Goal: Task Accomplishment & Management: Use online tool/utility

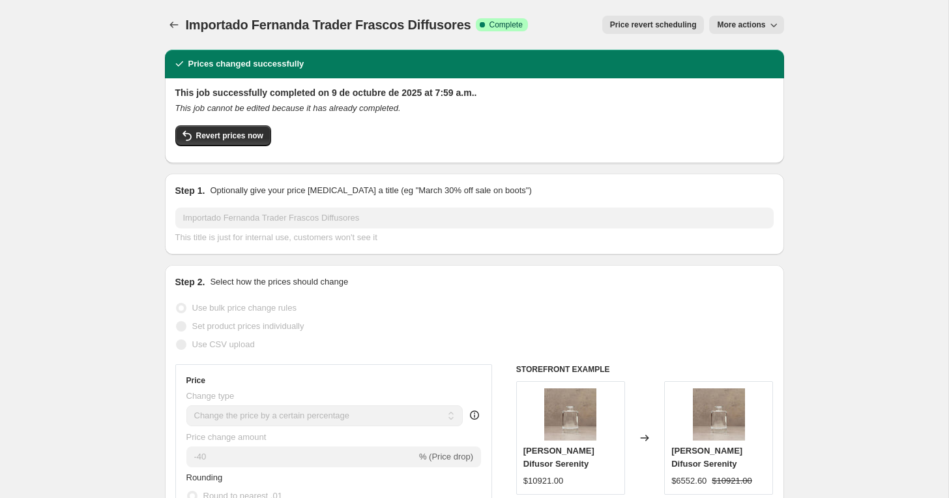
select select "percentage"
select select "vendor"
click at [175, 26] on icon "Price change jobs" at bounding box center [174, 24] width 13 height 13
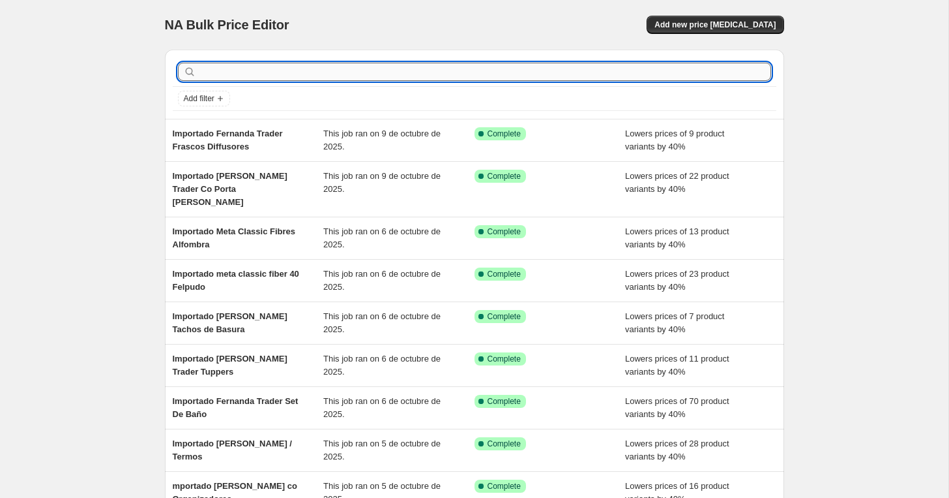
click at [225, 67] on input "text" at bounding box center [485, 72] width 573 height 18
type input "importado fernanda trader fr"
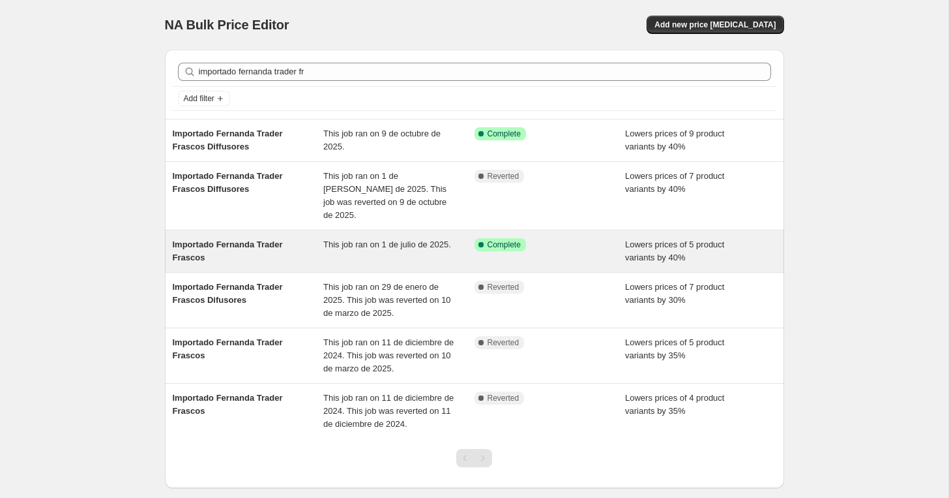
click at [216, 251] on div "Importado [PERSON_NAME] Frascos This job ran on 1 de [PERSON_NAME] de 2025. Suc…" at bounding box center [474, 251] width 619 height 42
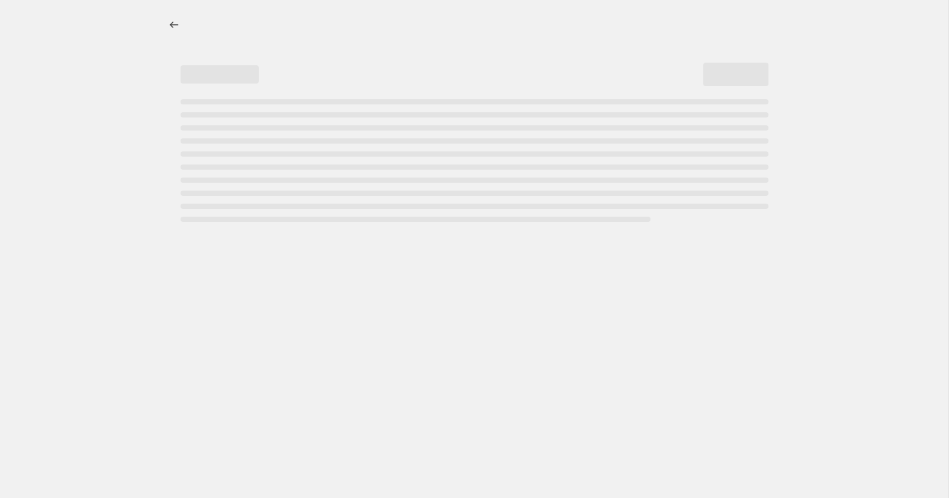
select select "percentage"
select select "vendor"
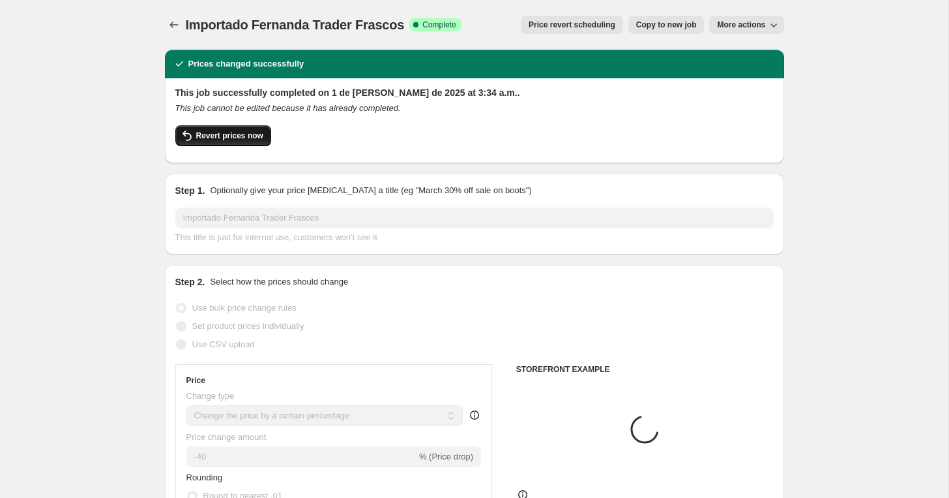
click at [246, 136] on span "Revert prices now" at bounding box center [229, 135] width 67 height 10
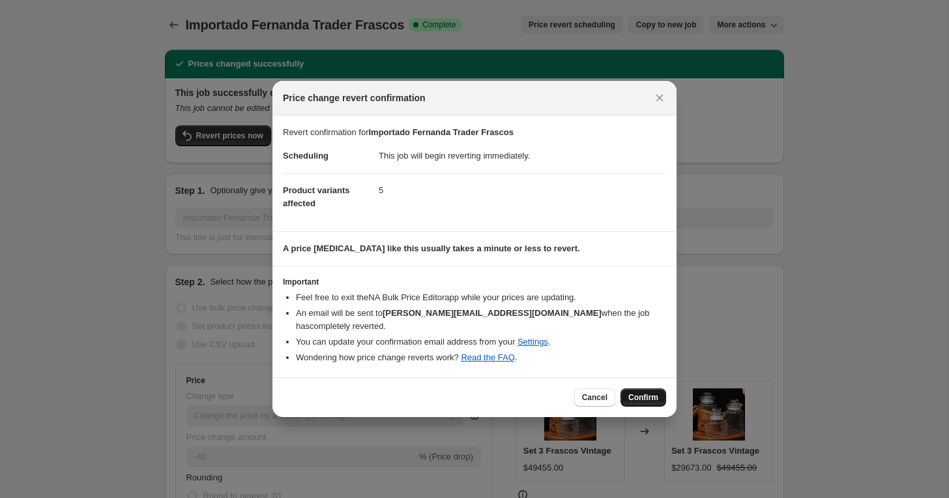
click at [634, 392] on span "Confirm" at bounding box center [644, 397] width 30 height 10
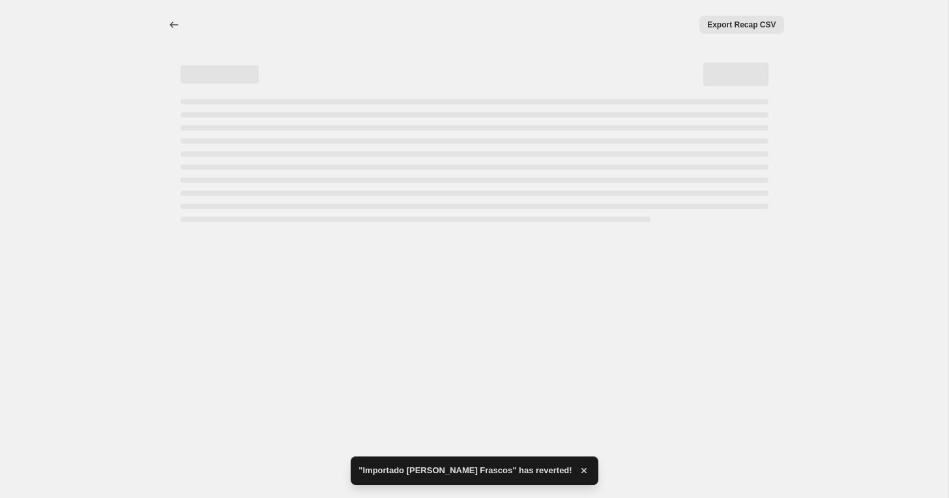
select select "percentage"
select select "vendor"
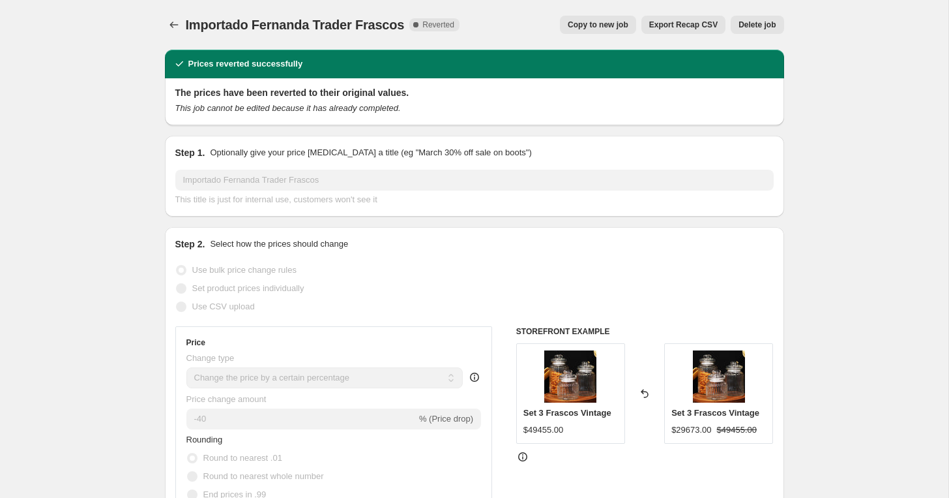
click at [588, 27] on span "Copy to new job" at bounding box center [598, 25] width 61 height 10
select select "percentage"
select select "vendor"
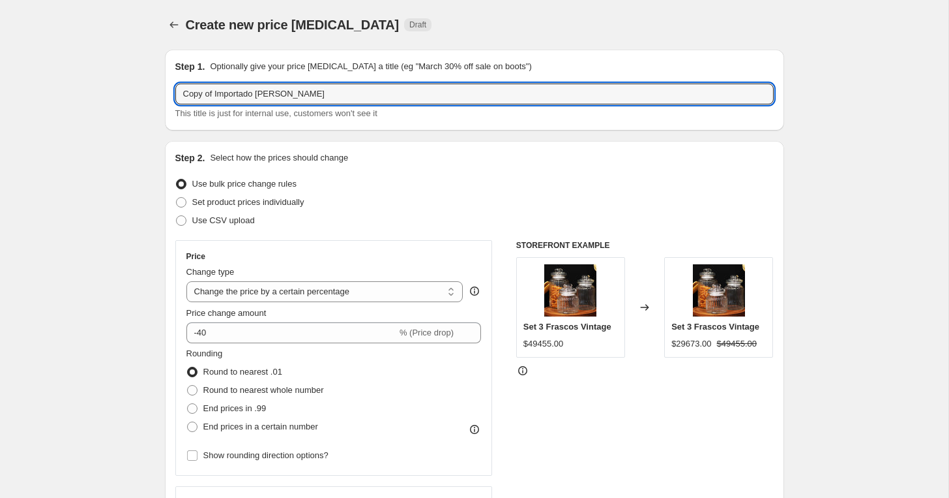
drag, startPoint x: 216, startPoint y: 94, endPoint x: 141, endPoint y: 76, distance: 77.2
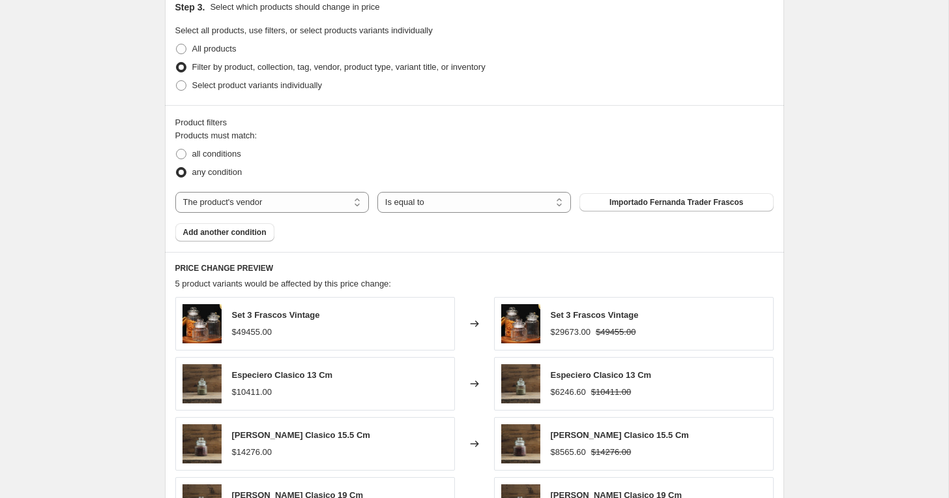
scroll to position [931, 0]
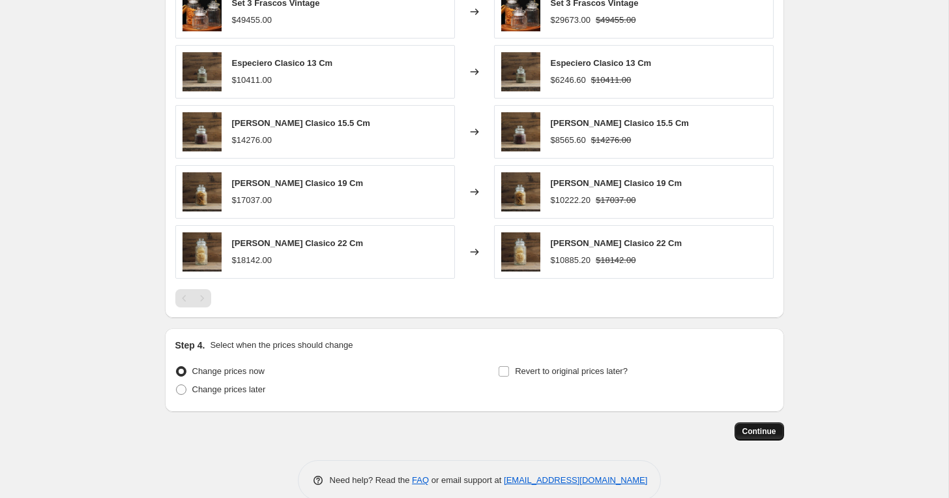
type input "Importado Fernanda Trader Frascos"
click at [760, 428] on span "Continue" at bounding box center [760, 431] width 34 height 10
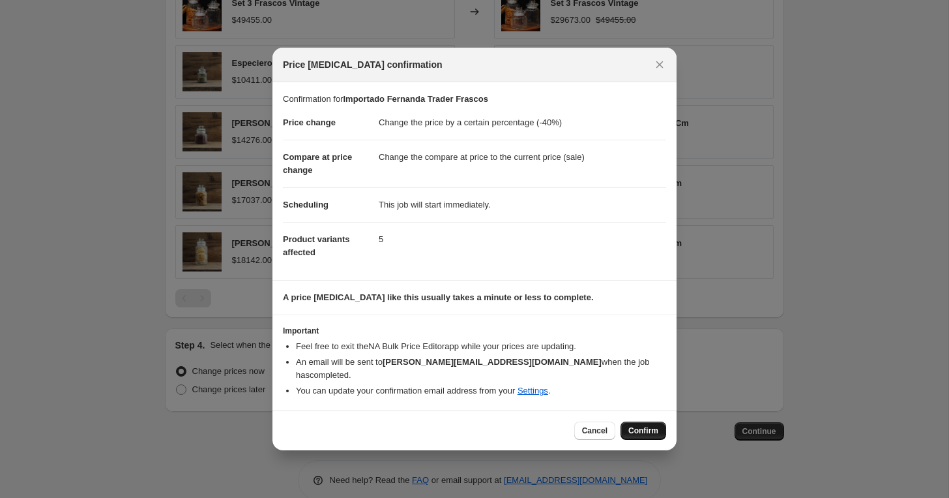
click at [652, 425] on span "Confirm" at bounding box center [644, 430] width 30 height 10
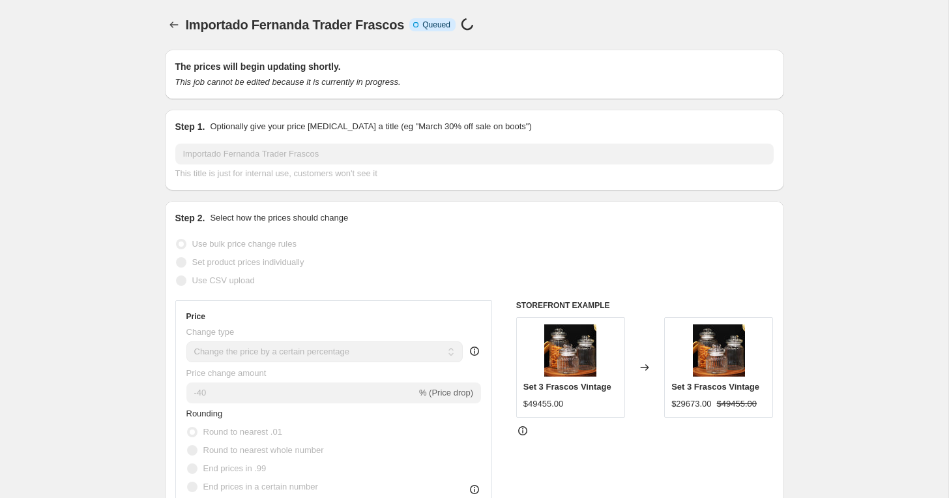
scroll to position [931, 0]
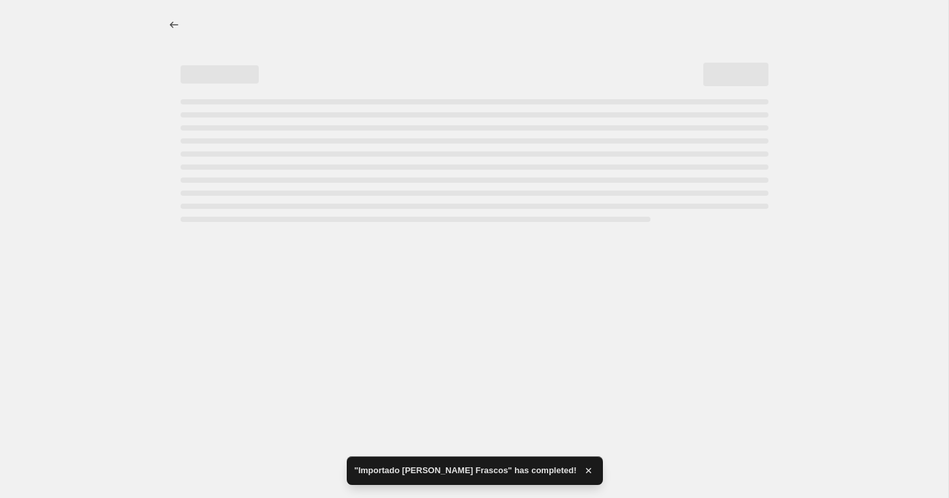
select select "percentage"
select select "vendor"
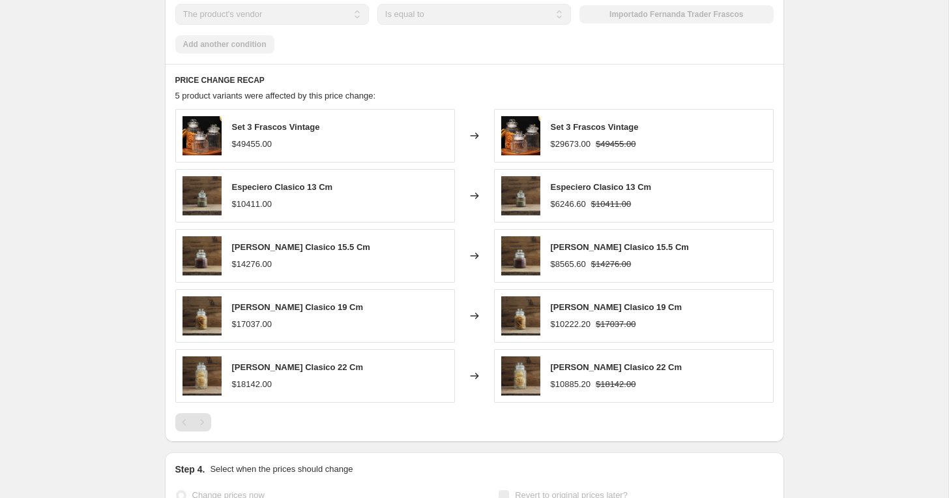
scroll to position [0, 0]
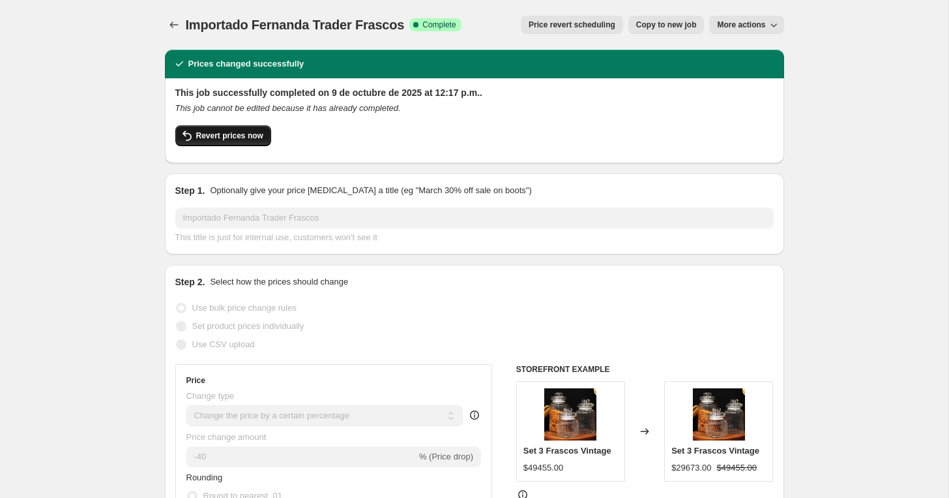
click at [202, 132] on span "Revert prices now" at bounding box center [229, 135] width 67 height 10
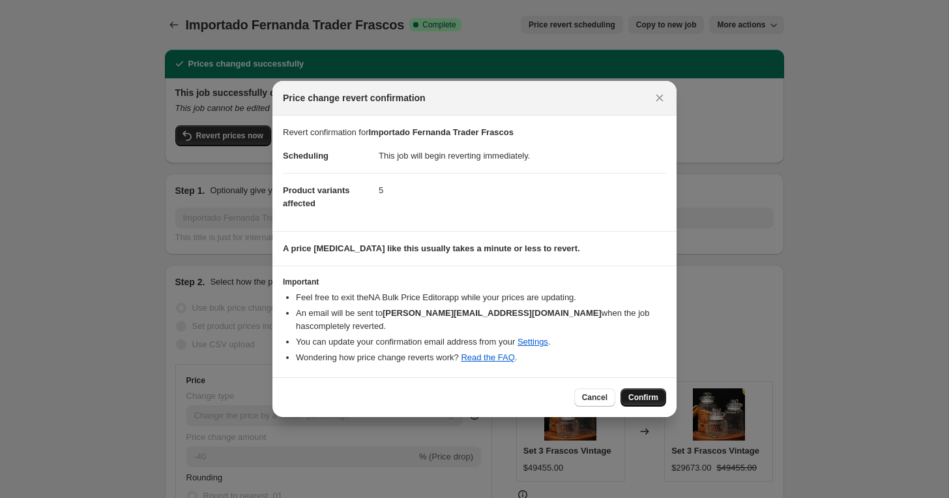
click at [641, 392] on span "Confirm" at bounding box center [644, 397] width 30 height 10
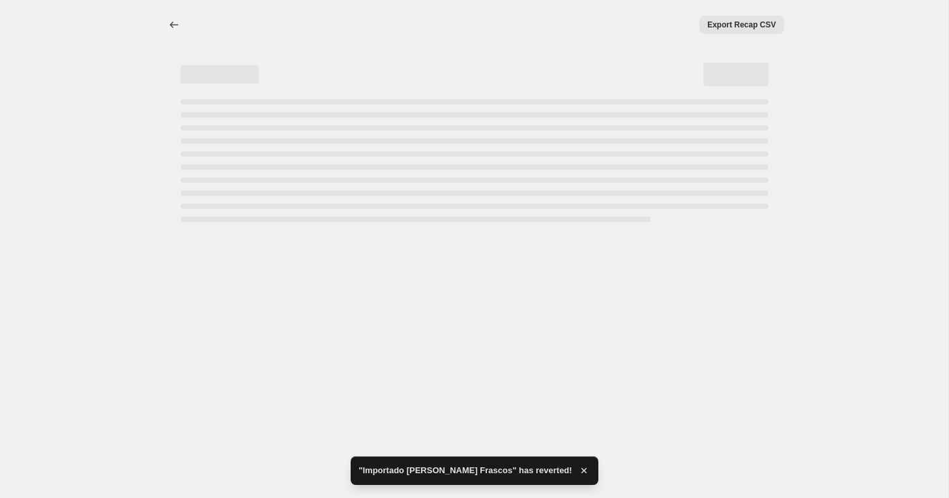
select select "percentage"
select select "vendor"
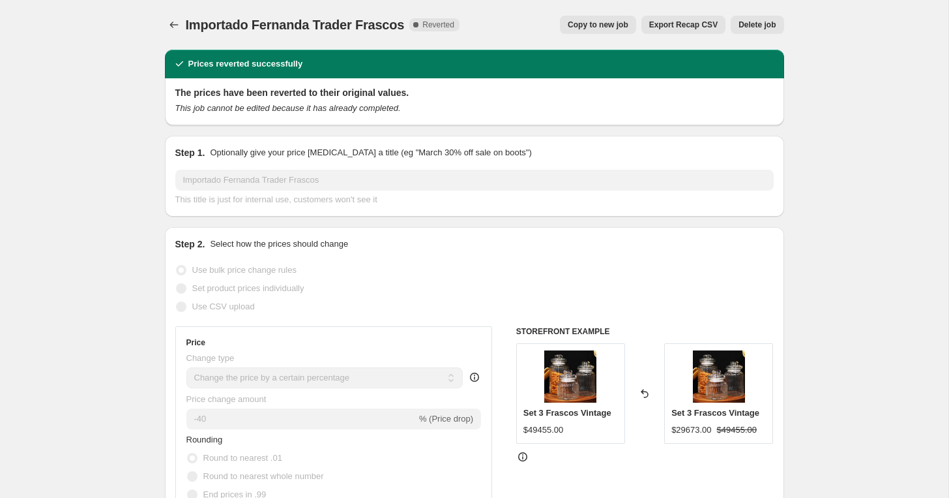
click at [603, 31] on button "Copy to new job" at bounding box center [598, 25] width 76 height 18
select select "percentage"
select select "vendor"
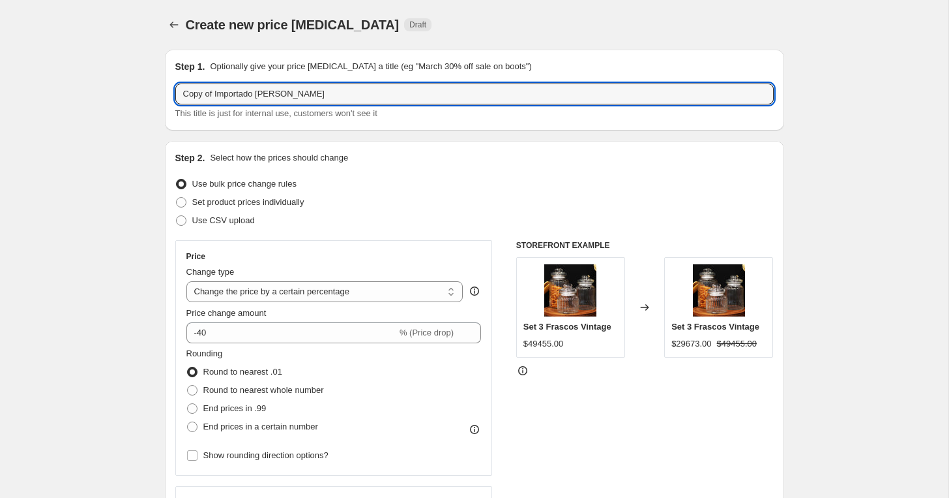
drag, startPoint x: 215, startPoint y: 93, endPoint x: 89, endPoint y: 81, distance: 126.4
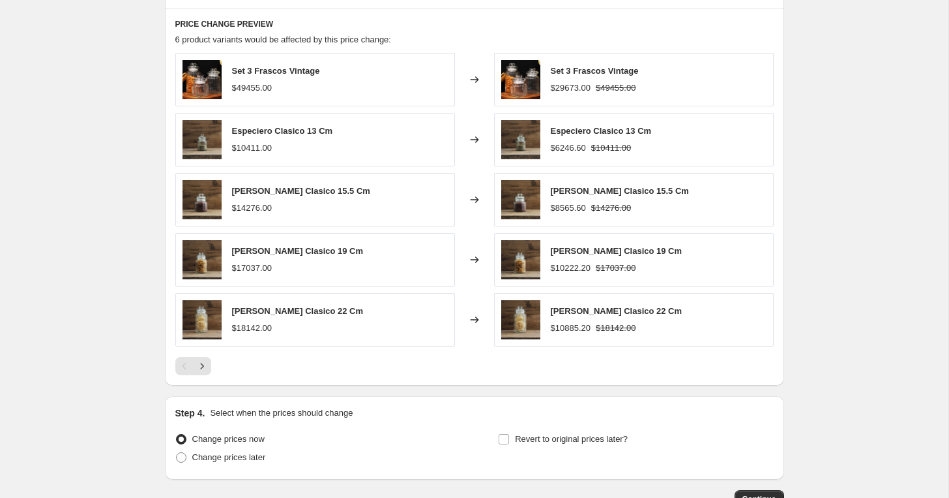
scroll to position [953, 0]
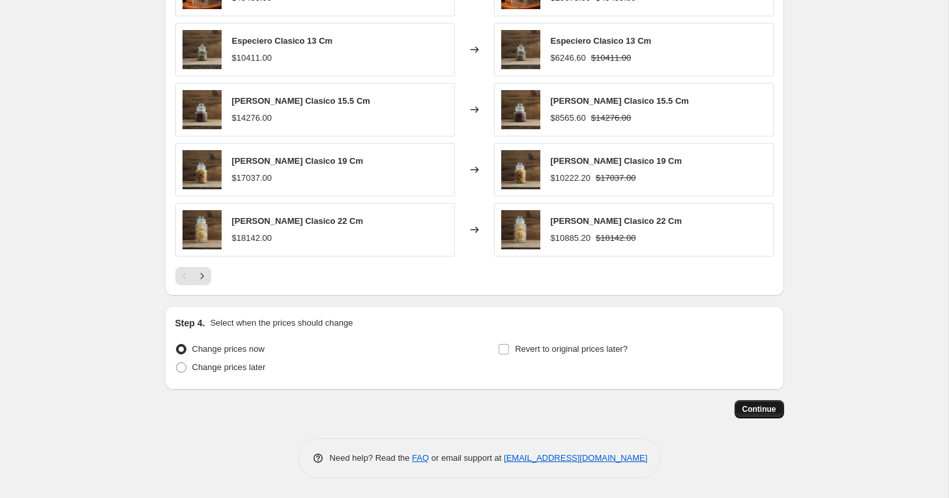
type input "Importado Fernanda Trader Frascos"
click at [755, 406] on span "Continue" at bounding box center [760, 409] width 34 height 10
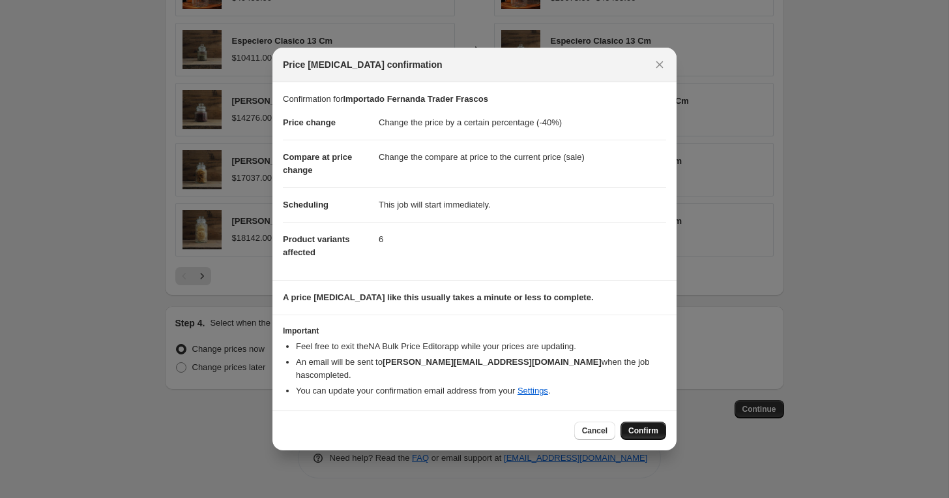
click at [640, 425] on span "Confirm" at bounding box center [644, 430] width 30 height 10
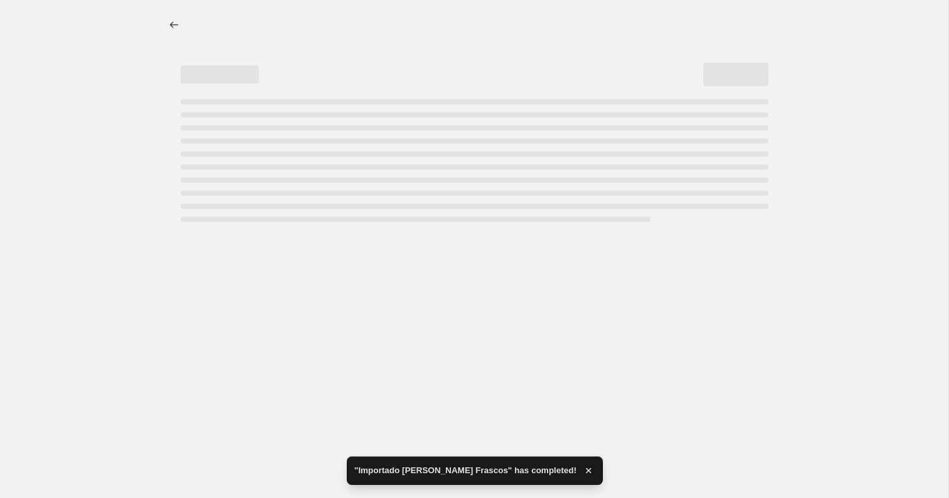
select select "percentage"
select select "vendor"
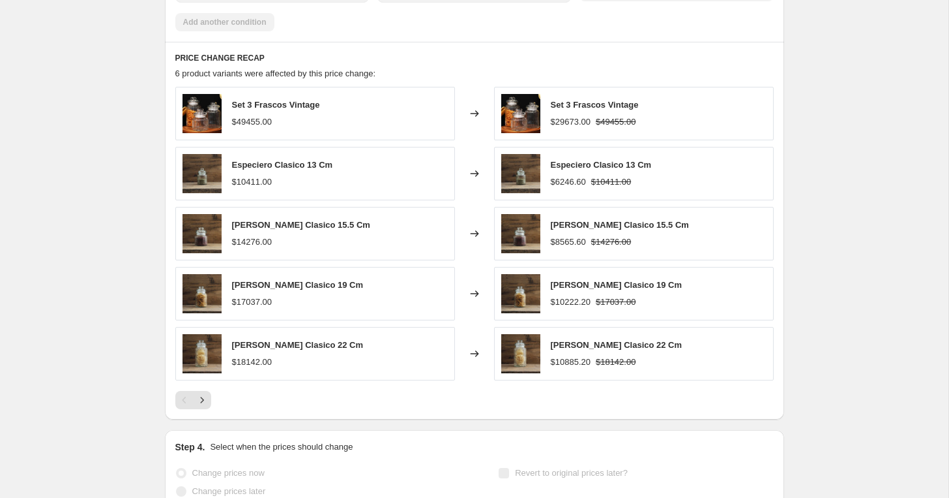
scroll to position [0, 0]
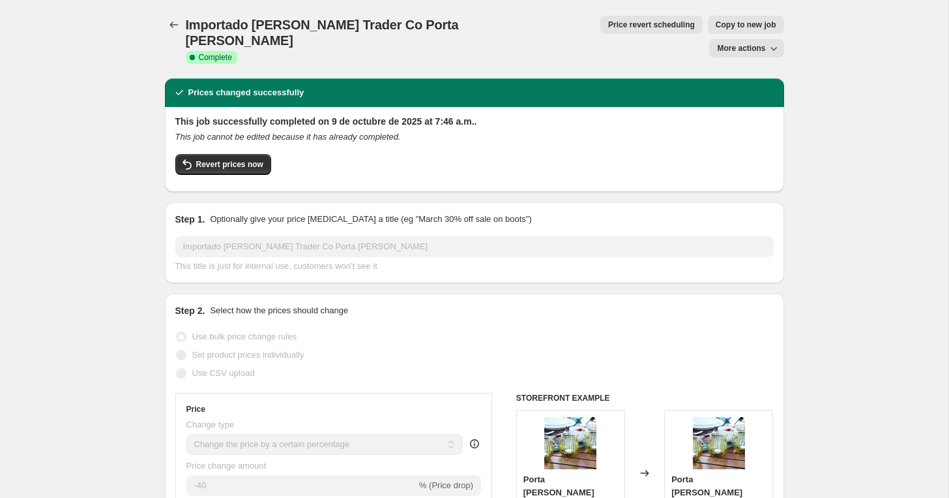
select select "percentage"
select select "vendor"
click at [173, 18] on icon "Price change jobs" at bounding box center [174, 24] width 13 height 13
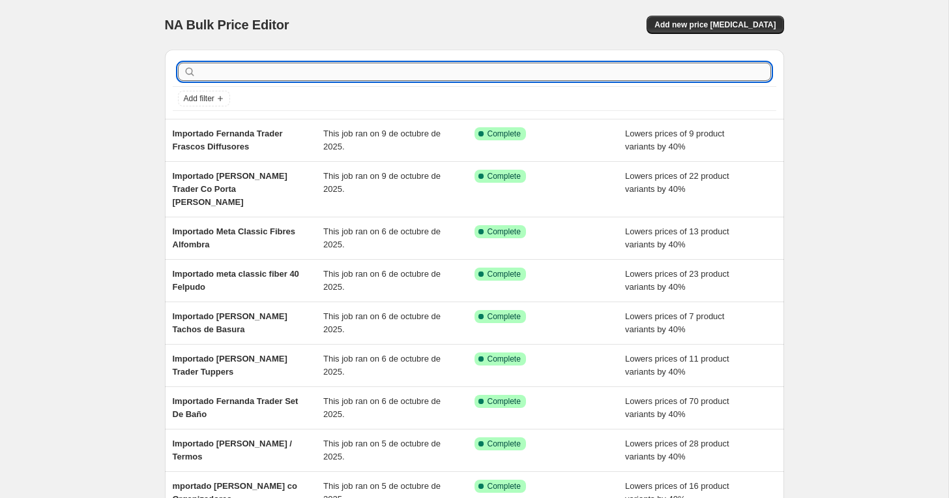
click at [411, 66] on input "text" at bounding box center [485, 72] width 573 height 18
paste input "Importado [PERSON_NAME] / Termos"
type input "Importado [PERSON_NAME] / Termos"
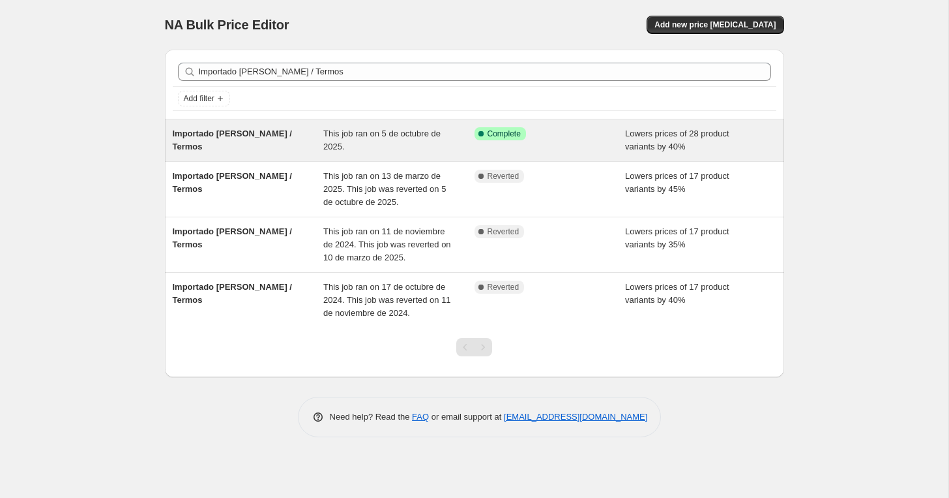
click at [235, 132] on span "Importado [PERSON_NAME] / Termos" at bounding box center [232, 139] width 119 height 23
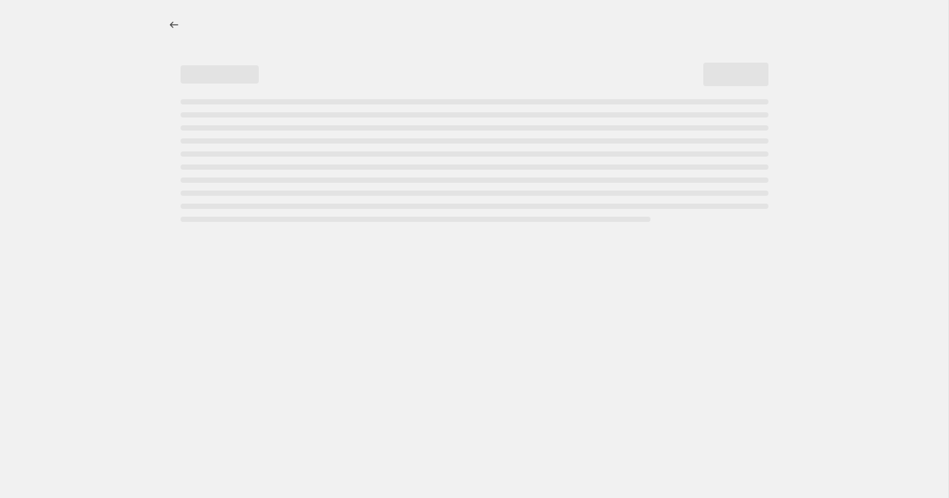
select select "percentage"
select select "vendor"
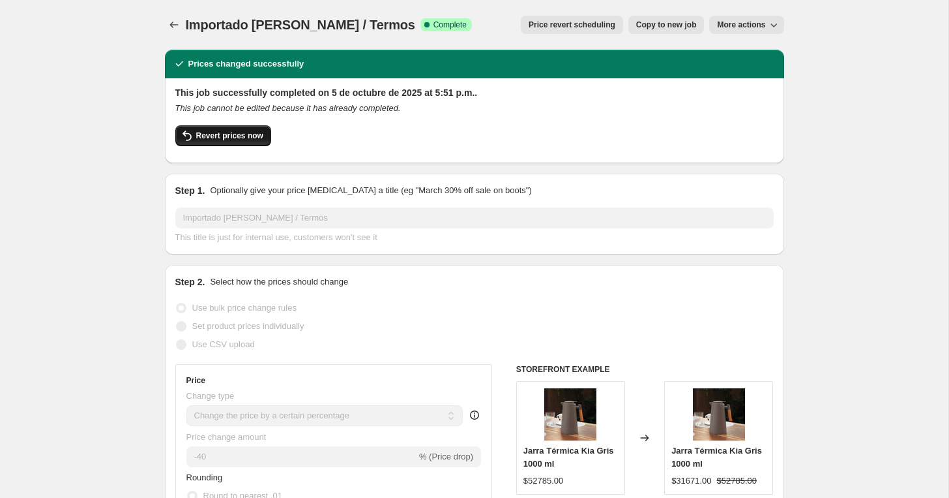
click at [214, 132] on span "Revert prices now" at bounding box center [229, 135] width 67 height 10
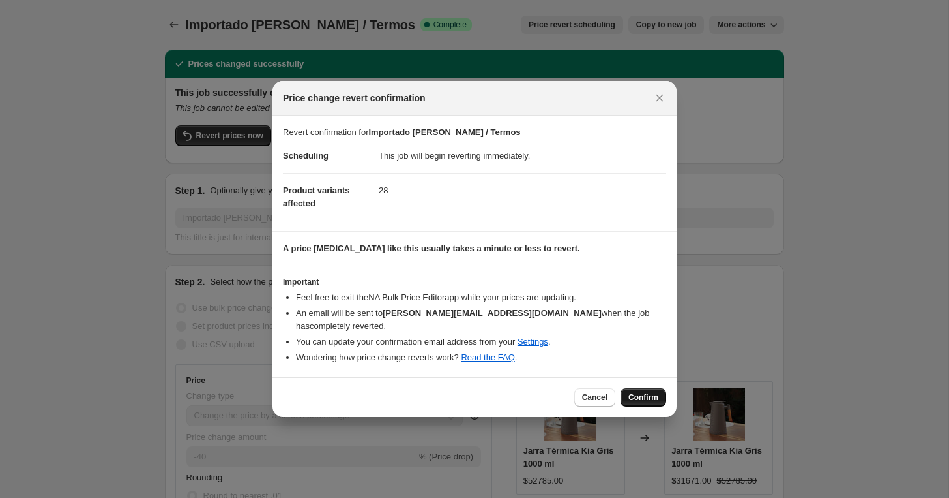
click at [648, 392] on span "Confirm" at bounding box center [644, 397] width 30 height 10
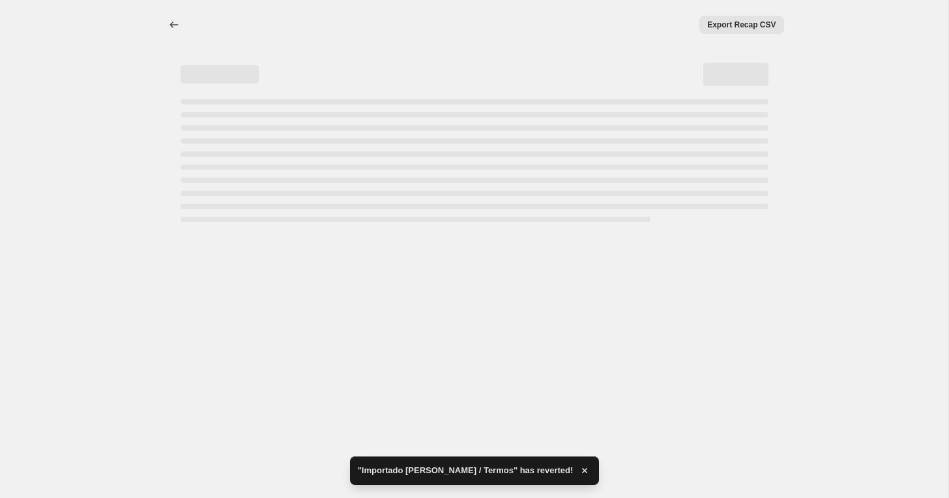
select select "percentage"
select select "vendor"
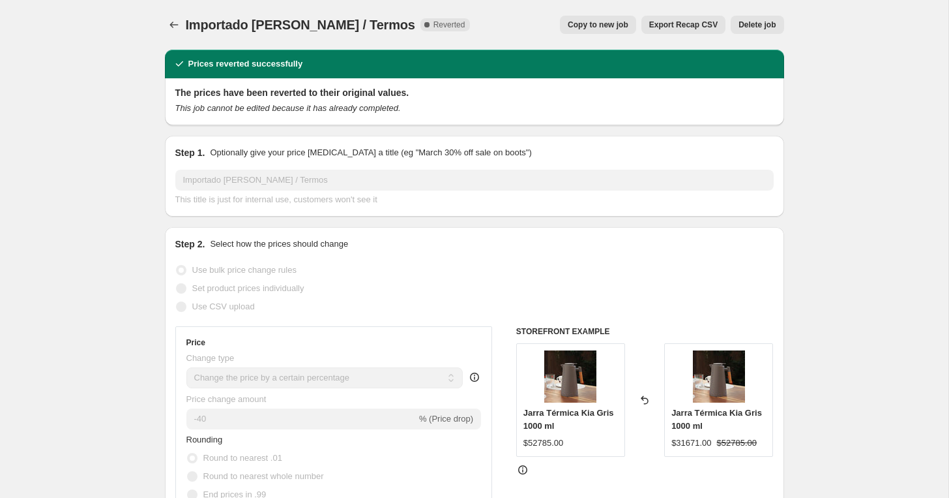
click at [581, 26] on span "Copy to new job" at bounding box center [598, 25] width 61 height 10
select select "percentage"
select select "vendor"
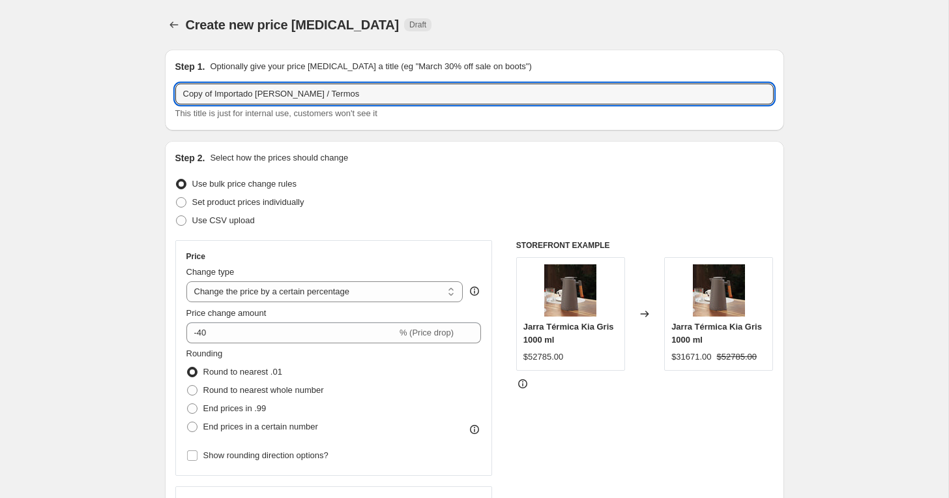
drag, startPoint x: 216, startPoint y: 94, endPoint x: 113, endPoint y: 80, distance: 104.7
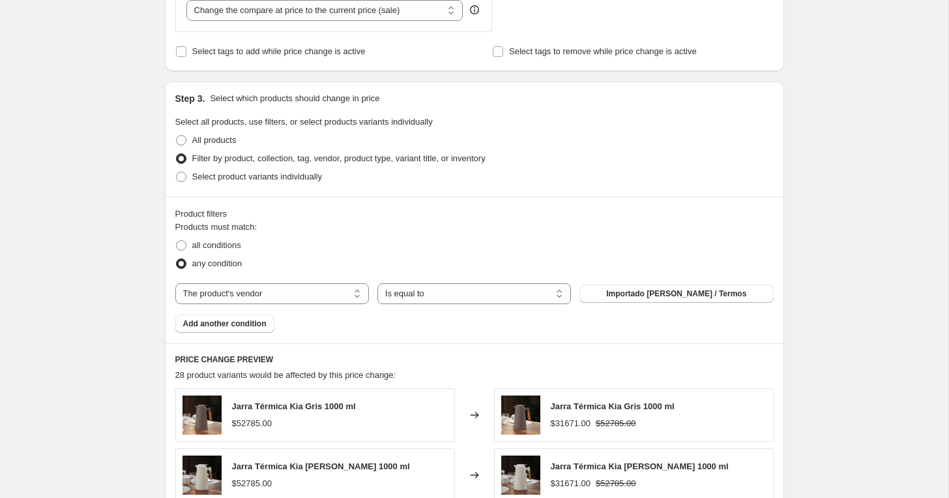
scroll to position [953, 0]
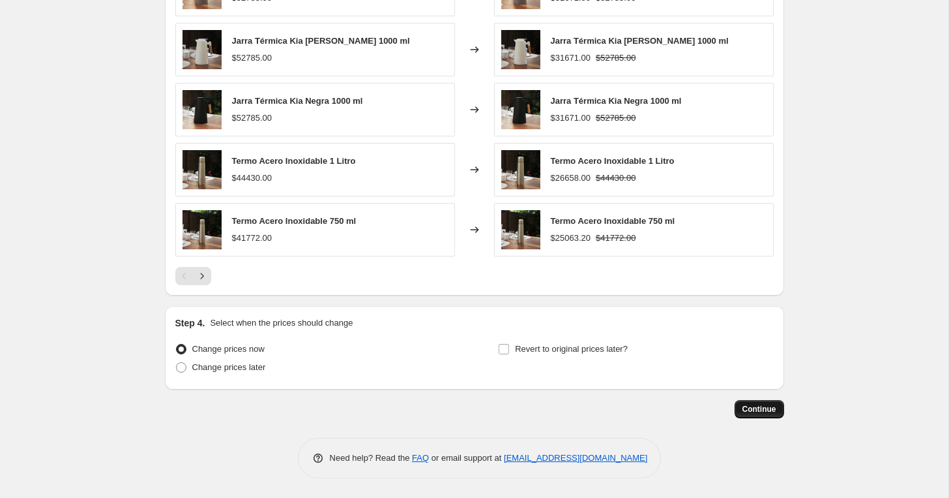
type input "Importado [PERSON_NAME] / Termos"
click at [745, 402] on button "Continue" at bounding box center [760, 409] width 50 height 18
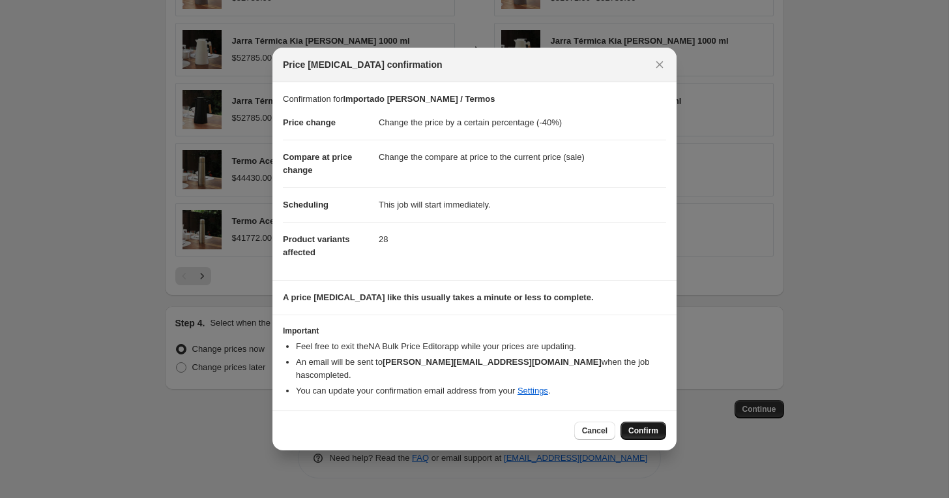
click at [630, 425] on span "Confirm" at bounding box center [644, 430] width 30 height 10
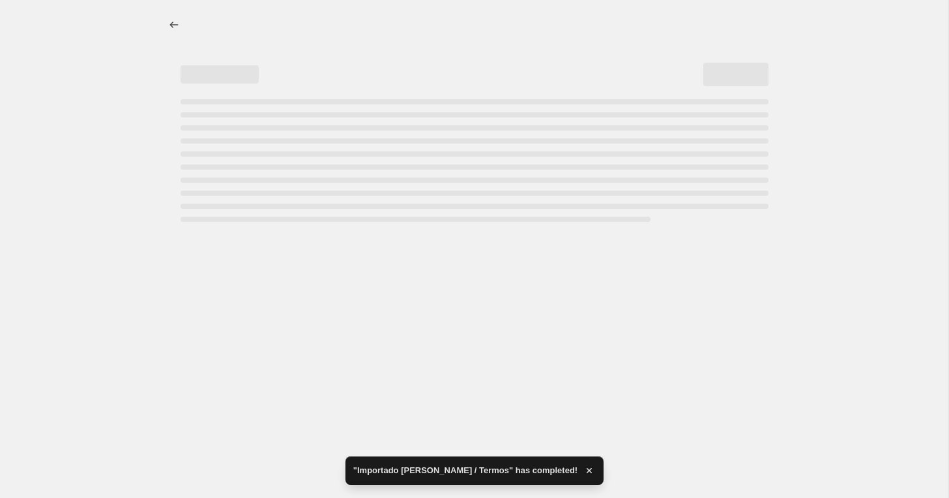
select select "percentage"
select select "vendor"
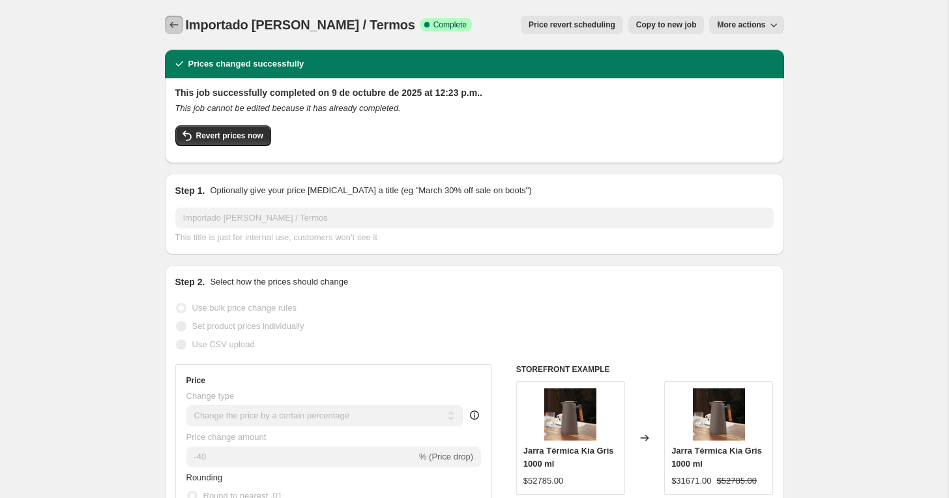
click at [173, 22] on icon "Price change jobs" at bounding box center [174, 24] width 13 height 13
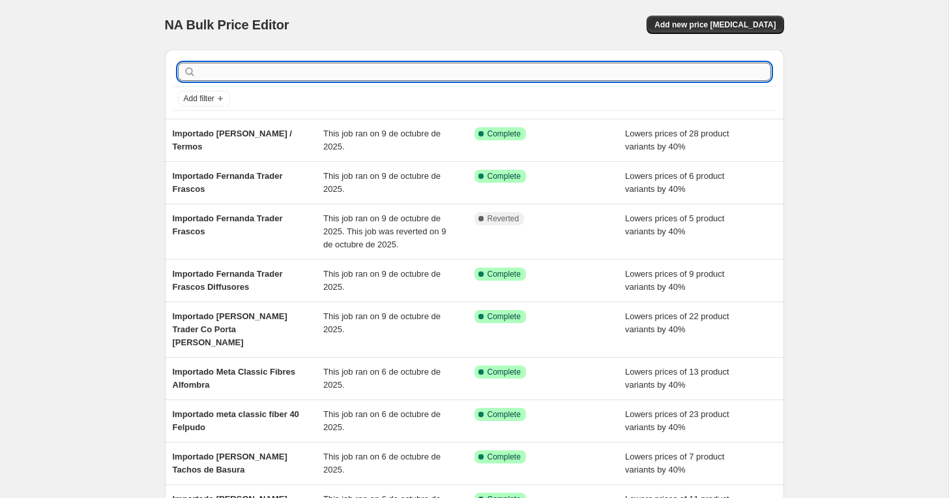
click at [224, 73] on input "text" at bounding box center [485, 72] width 573 height 18
type input "impo"
click at [221, 72] on input "impo" at bounding box center [473, 72] width 549 height 18
click at [212, 71] on input "text" at bounding box center [485, 72] width 573 height 18
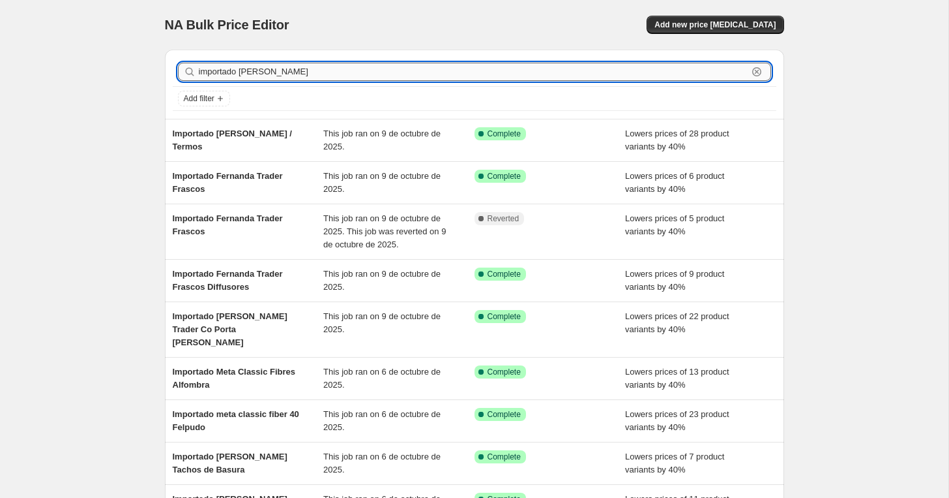
type input "importado fernanda trader a"
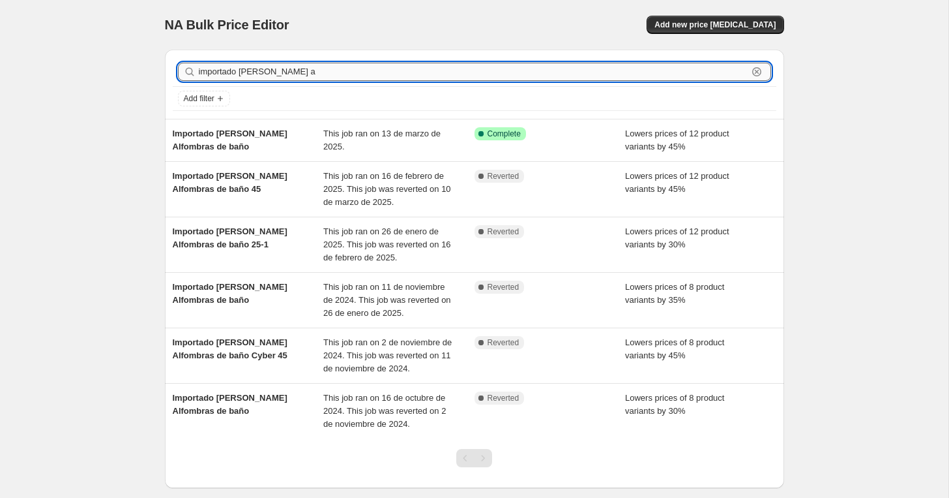
click at [282, 70] on input "importado fernanda trader a" at bounding box center [473, 72] width 549 height 18
paste input "Importado [PERSON_NAME] Trader Joyero"
type input "Importado [PERSON_NAME] Trader Joyero"
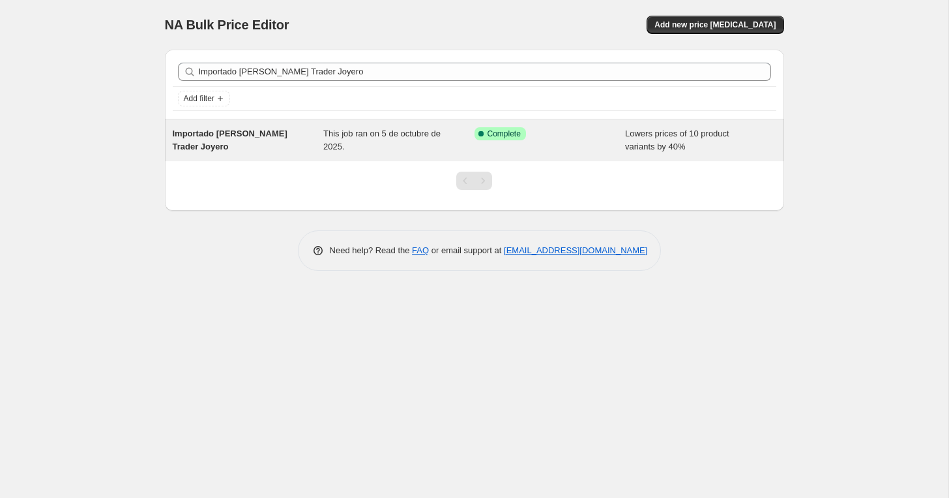
click at [246, 140] on div "Importado [PERSON_NAME] Trader Joyero" at bounding box center [248, 140] width 151 height 26
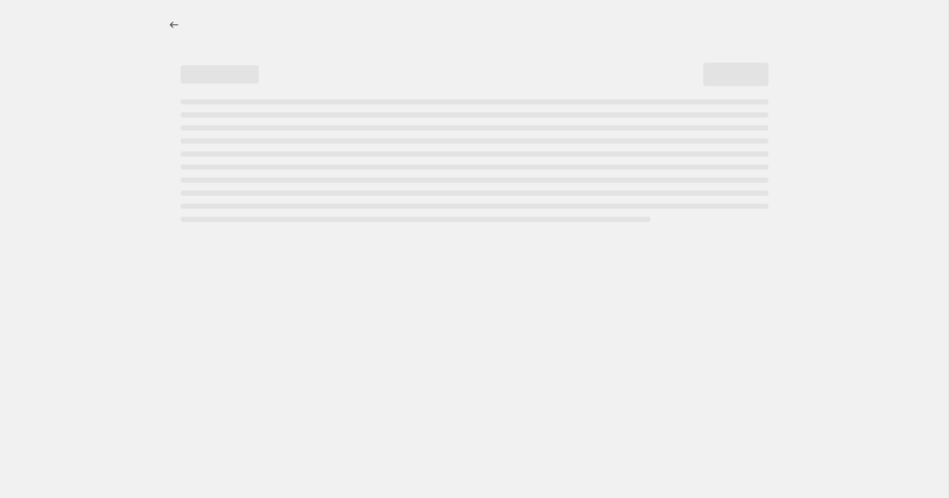
select select "percentage"
select select "vendor"
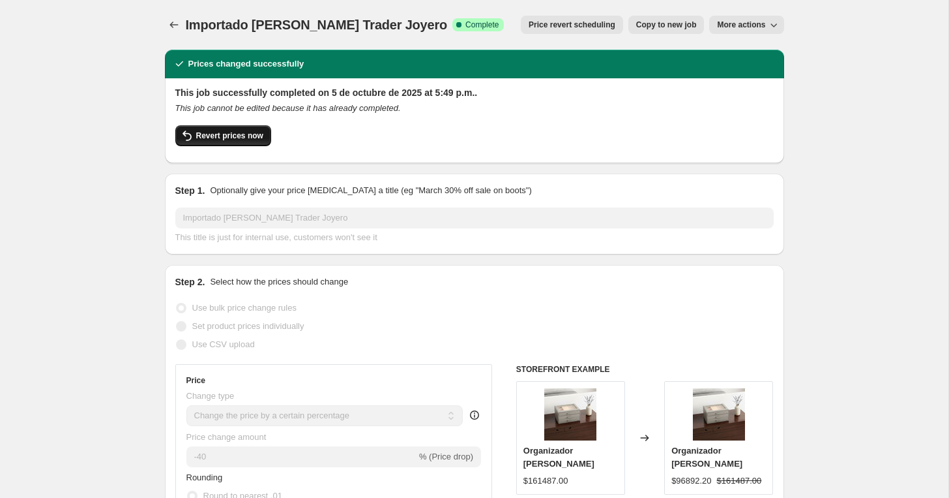
click at [244, 139] on span "Revert prices now" at bounding box center [229, 135] width 67 height 10
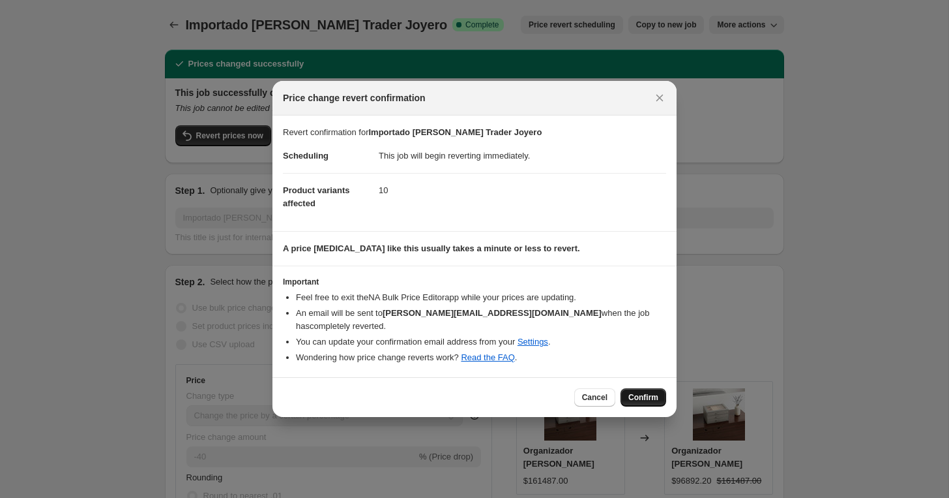
click at [642, 393] on span "Confirm" at bounding box center [644, 397] width 30 height 10
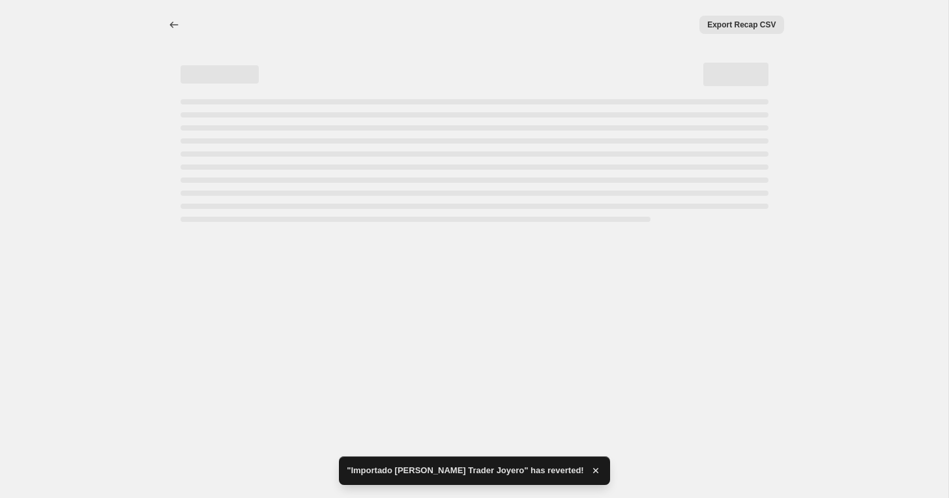
select select "percentage"
select select "vendor"
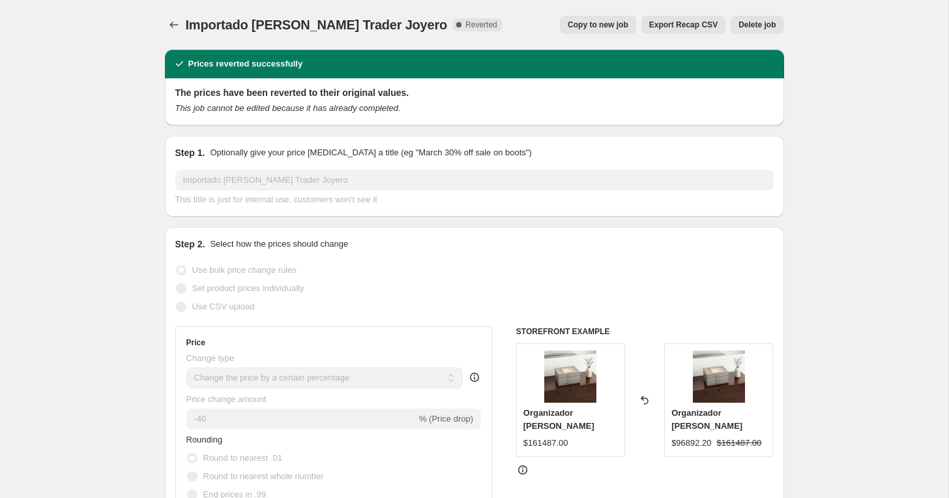
click at [570, 20] on span "Copy to new job" at bounding box center [598, 25] width 61 height 10
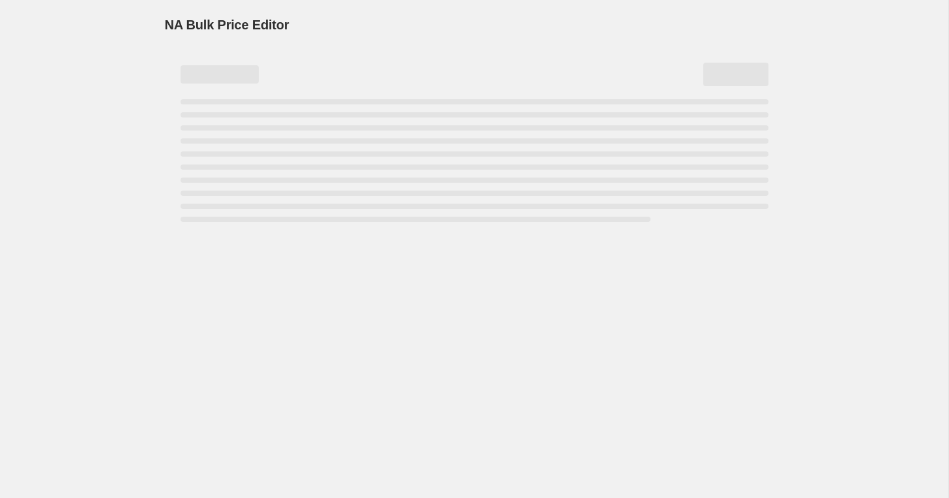
select select "percentage"
select select "vendor"
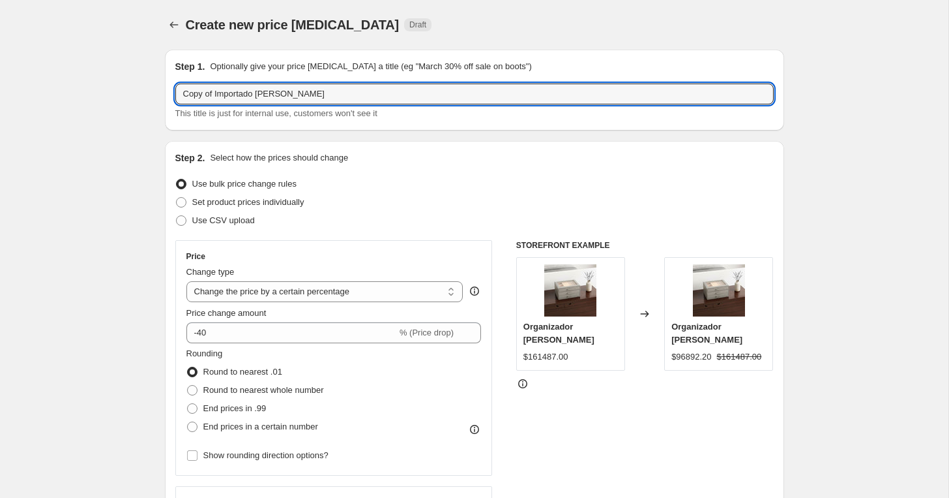
drag, startPoint x: 218, startPoint y: 94, endPoint x: 104, endPoint y: 74, distance: 116.5
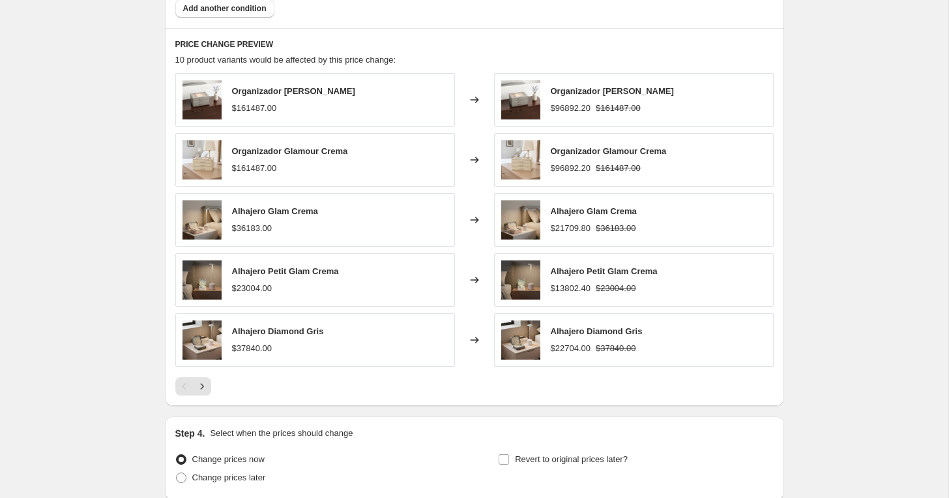
scroll to position [953, 0]
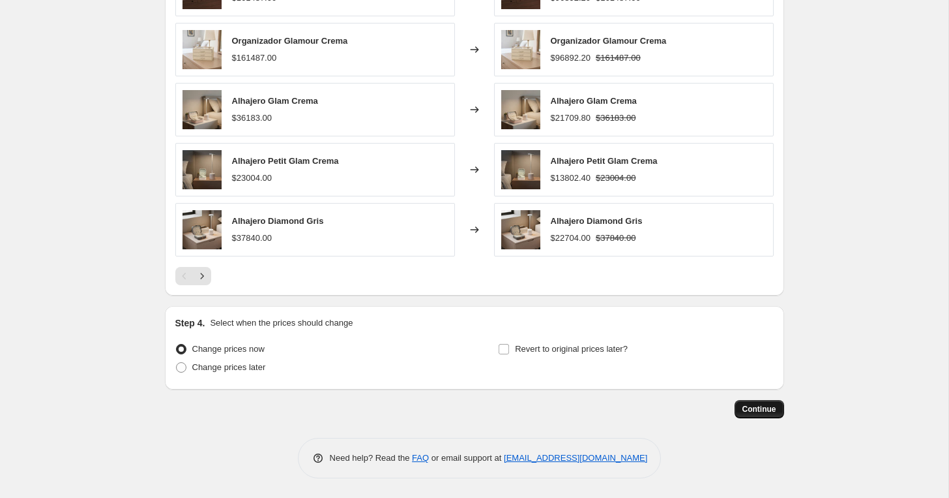
type input "Importado [PERSON_NAME] Trader Joyero"
click at [752, 412] on span "Continue" at bounding box center [760, 409] width 34 height 10
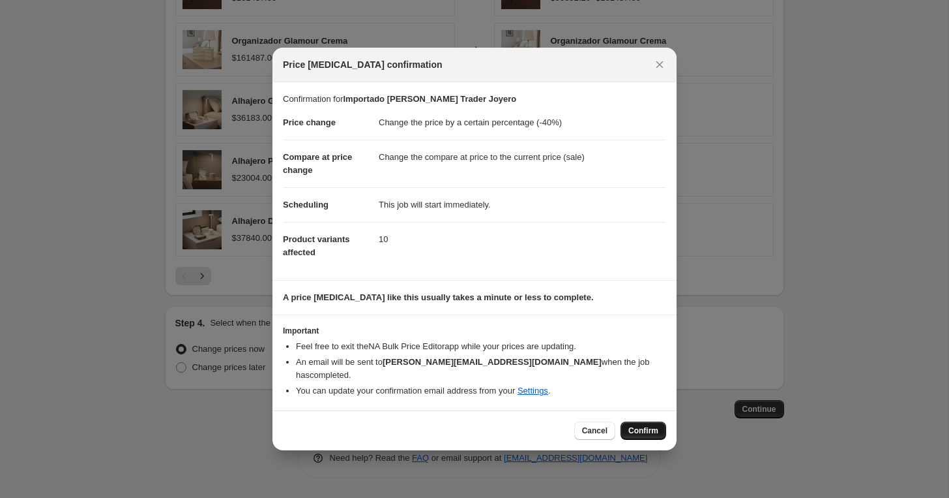
click at [636, 426] on span "Confirm" at bounding box center [644, 430] width 30 height 10
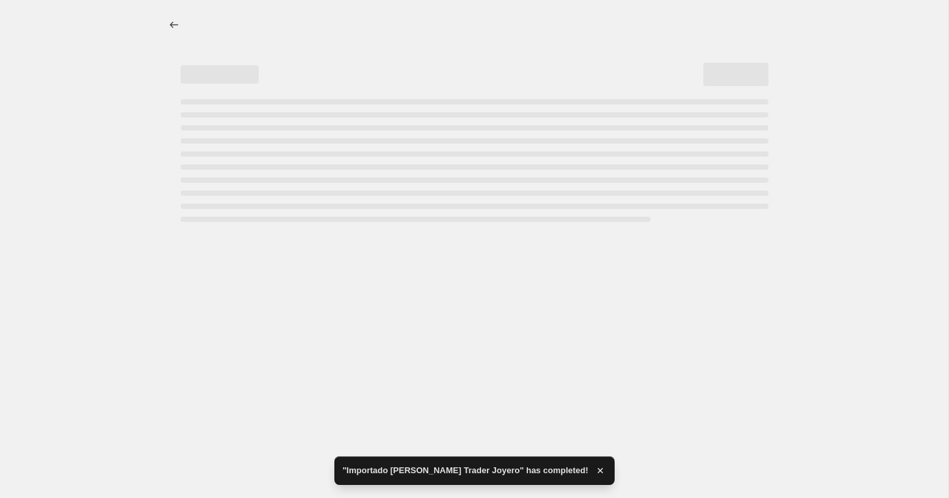
select select "percentage"
select select "vendor"
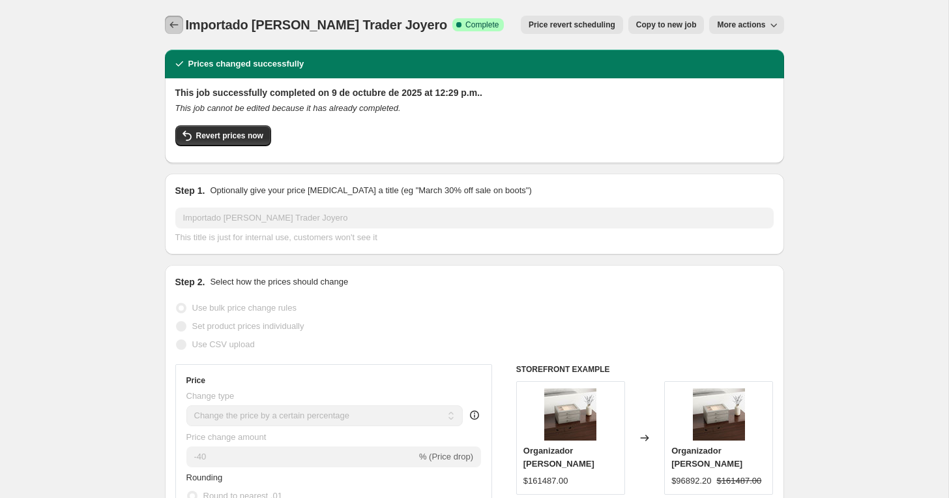
click at [171, 23] on icon "Price change jobs" at bounding box center [174, 24] width 13 height 13
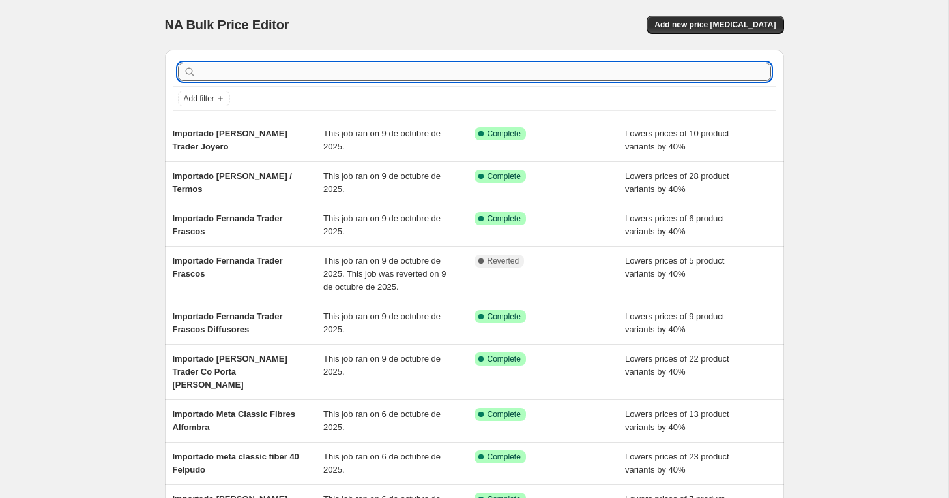
click at [293, 74] on input "text" at bounding box center [485, 72] width 573 height 18
paste input "Importado Fernanda Trader Floreros"
type input "Importado Fernanda Trader Floreros"
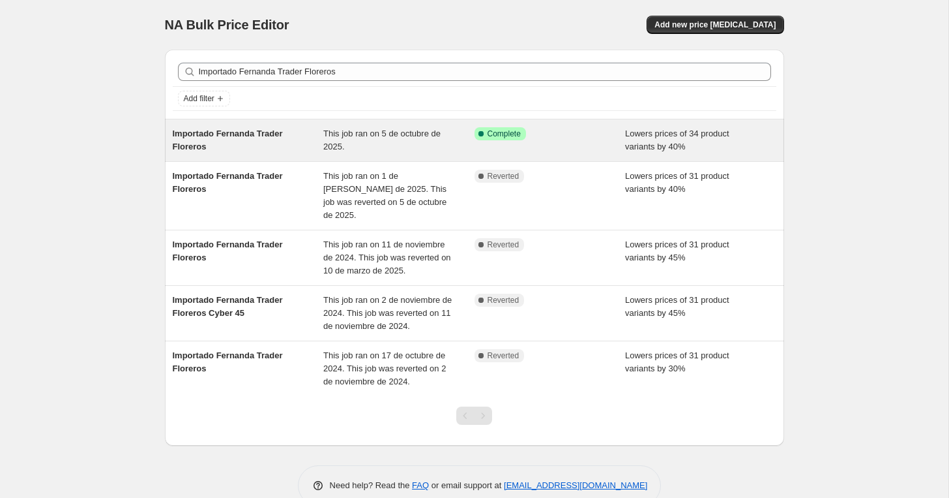
click at [256, 131] on span "Importado Fernanda Trader Floreros" at bounding box center [228, 139] width 110 height 23
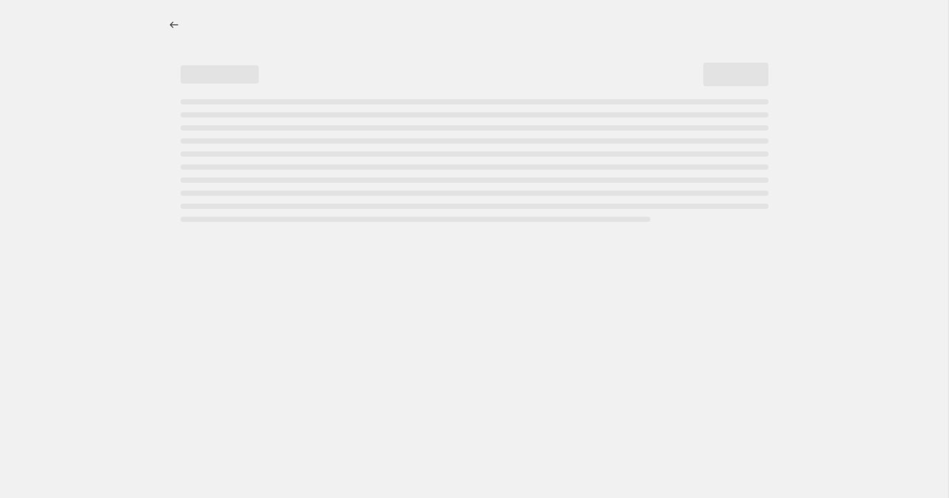
select select "percentage"
select select "vendor"
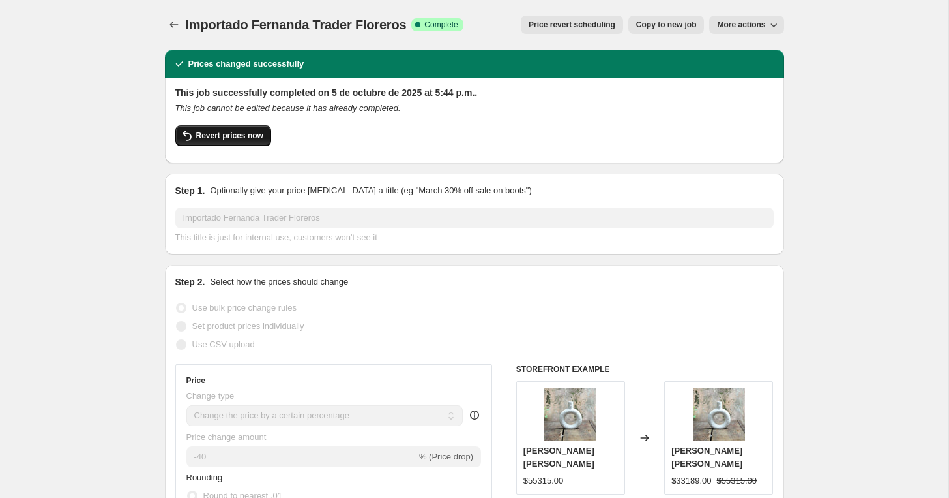
click at [246, 132] on span "Revert prices now" at bounding box center [229, 135] width 67 height 10
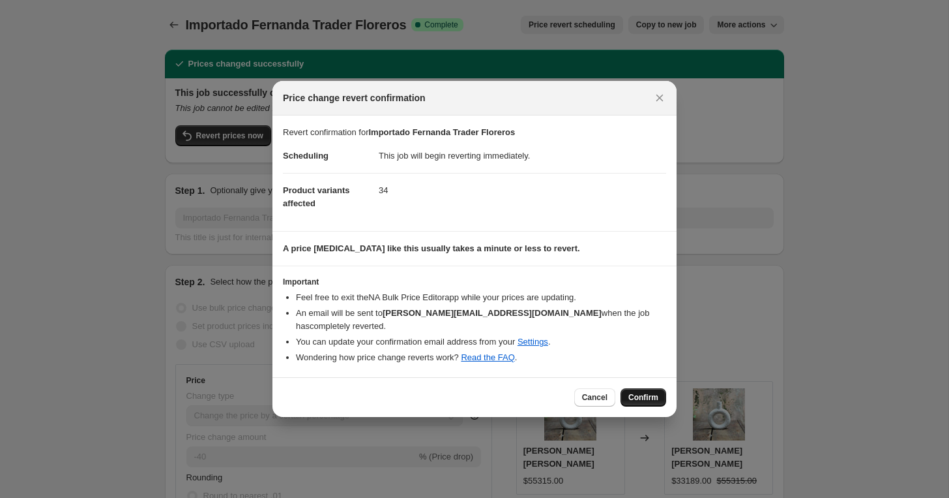
click at [638, 395] on span "Confirm" at bounding box center [644, 397] width 30 height 10
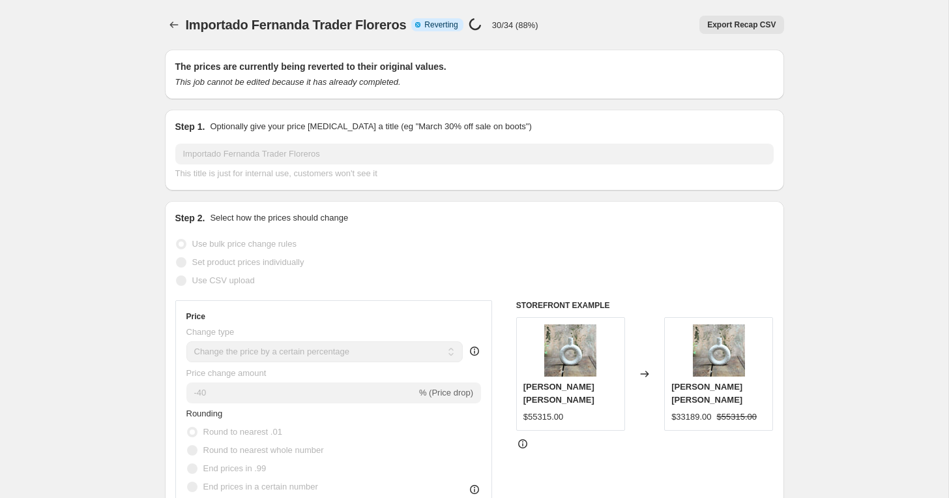
select select "percentage"
select select "vendor"
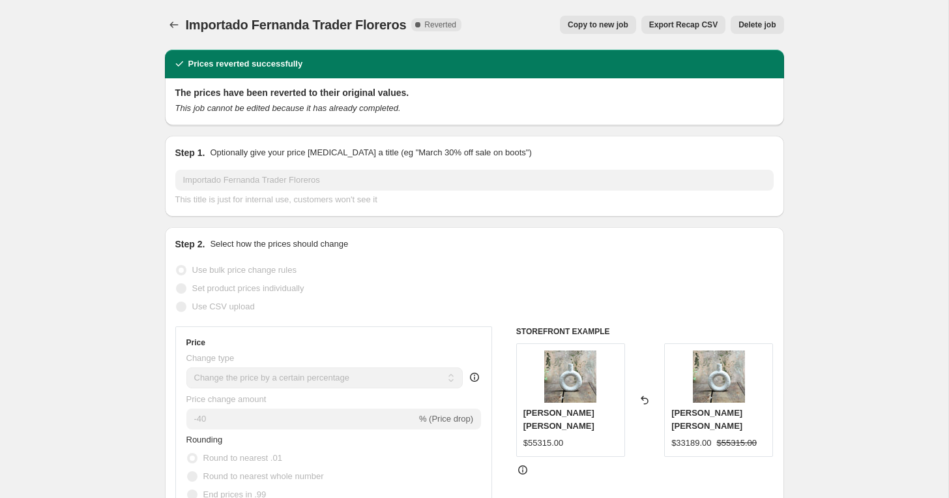
click at [584, 25] on span "Copy to new job" at bounding box center [598, 25] width 61 height 10
select select "percentage"
select select "vendor"
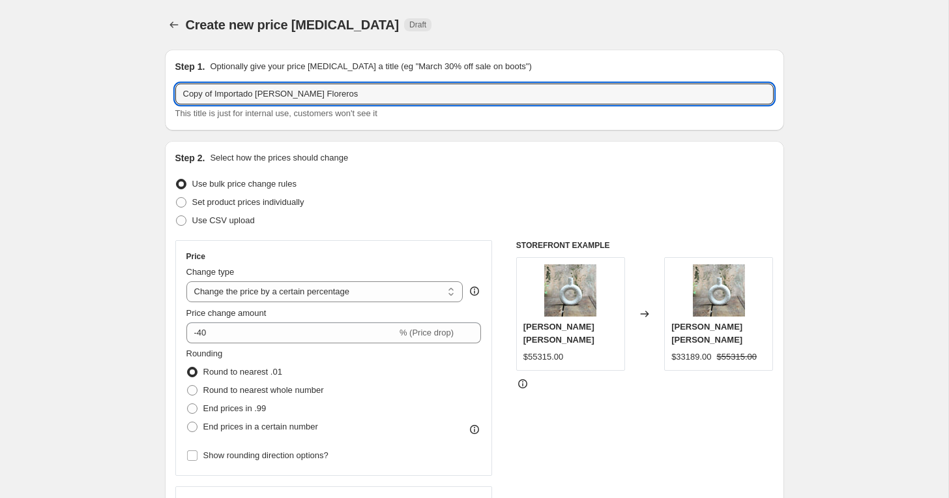
drag, startPoint x: 215, startPoint y: 95, endPoint x: 22, endPoint y: 74, distance: 194.1
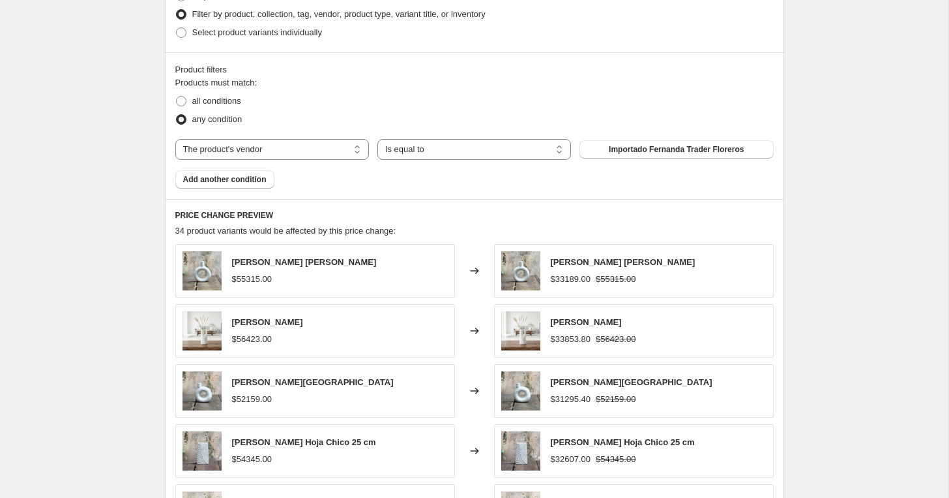
scroll to position [953, 0]
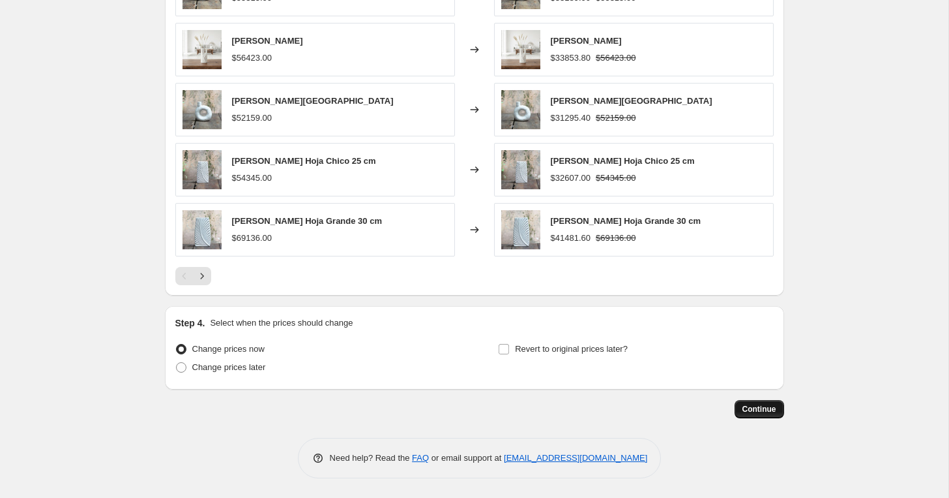
type input "Importado Fernanda Trader Floreros"
click at [769, 409] on span "Continue" at bounding box center [760, 409] width 34 height 10
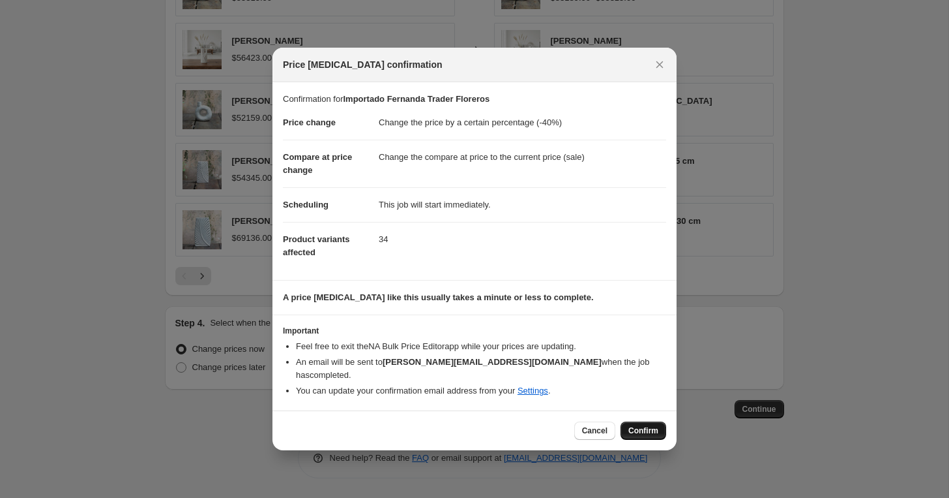
click at [640, 421] on button "Confirm" at bounding box center [644, 430] width 46 height 18
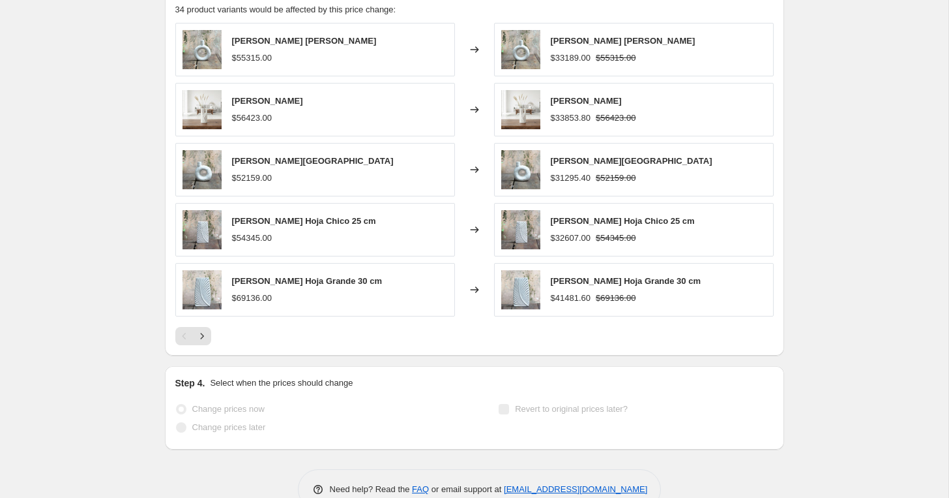
scroll to position [987, 0]
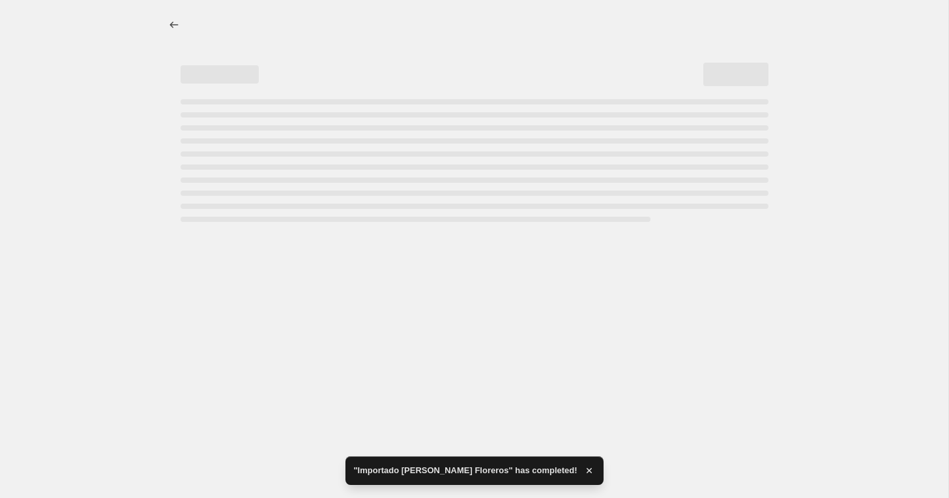
select select "percentage"
select select "vendor"
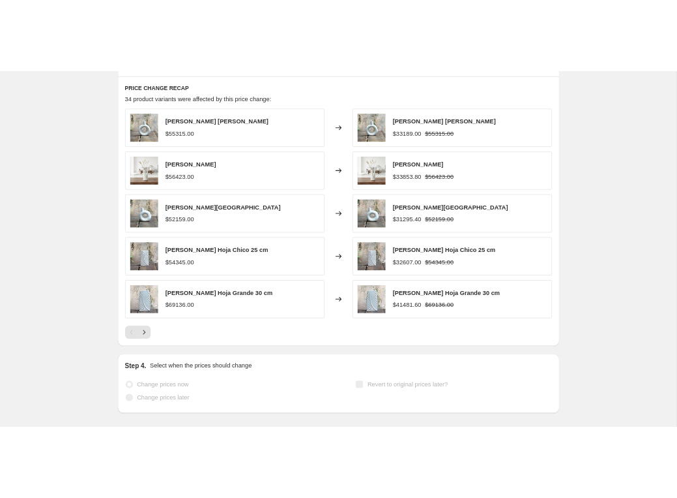
scroll to position [0, 0]
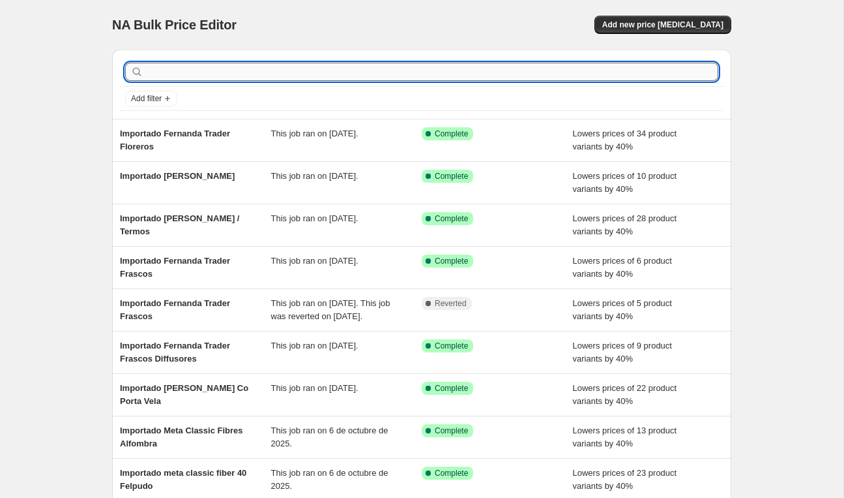
click at [210, 72] on input "text" at bounding box center [432, 72] width 573 height 18
